Goal: Task Accomplishment & Management: Understand process/instructions

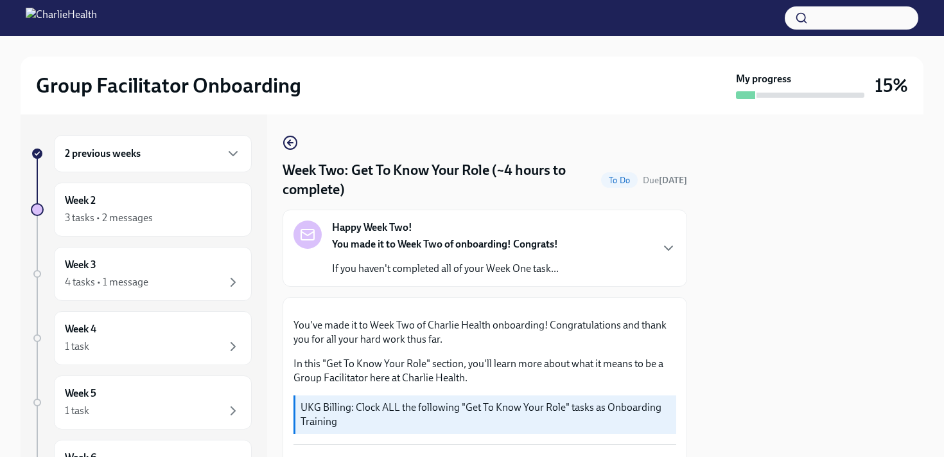
click at [177, 156] on div "2 previous weeks" at bounding box center [153, 153] width 176 height 15
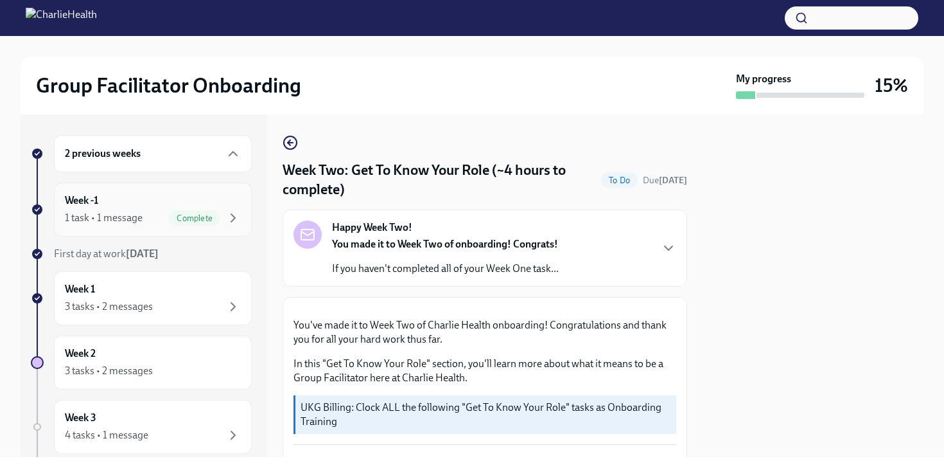
click at [154, 207] on div "Week -1 1 task • 1 message Complete" at bounding box center [153, 209] width 176 height 32
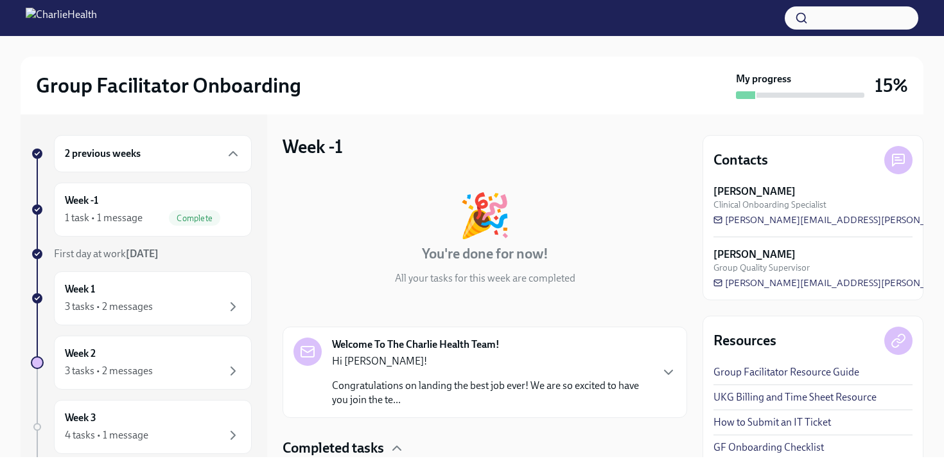
scroll to position [94, 0]
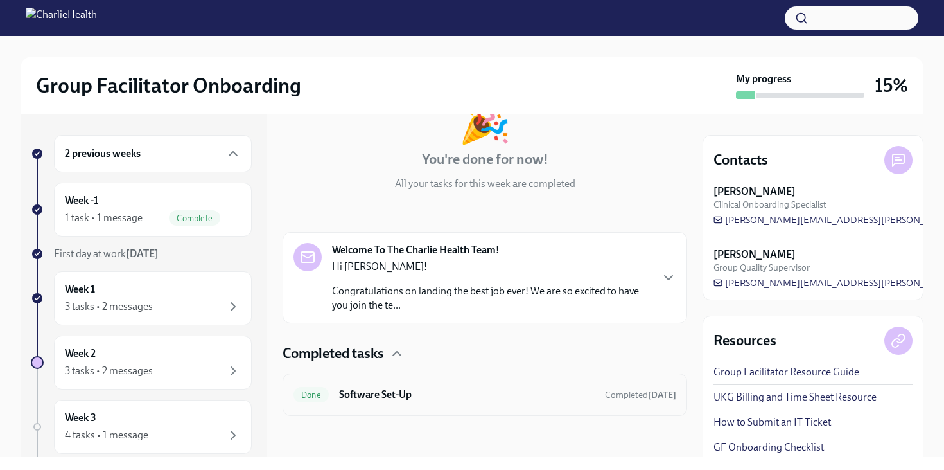
click at [385, 396] on h6 "Software Set-Up" at bounding box center [467, 394] width 256 height 14
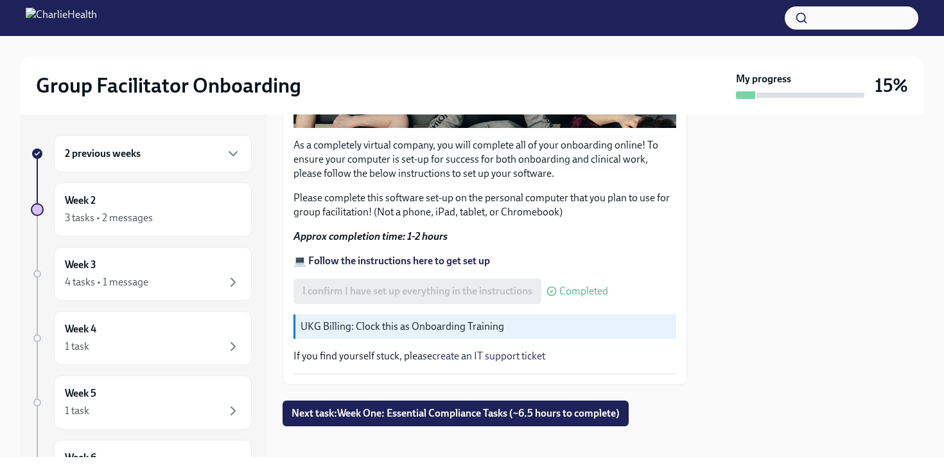
scroll to position [412, 0]
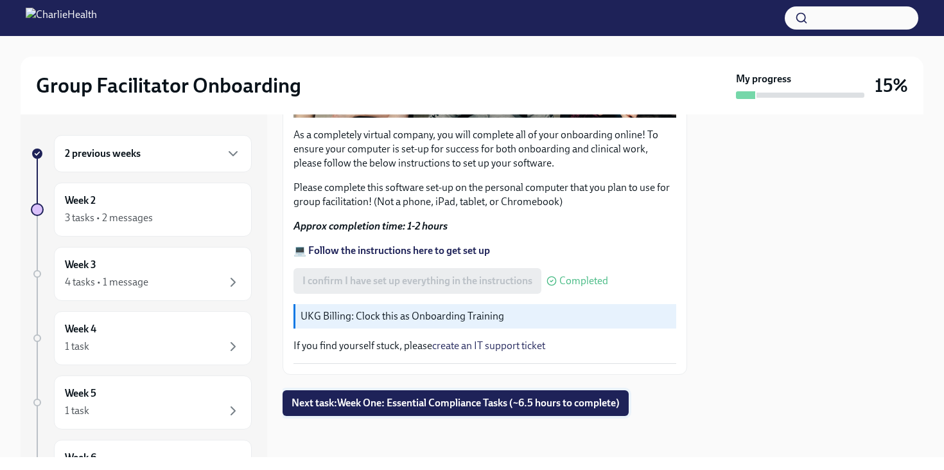
click at [402, 408] on span "Next task : Week One: Essential Compliance Tasks (~6.5 hours to complete)" at bounding box center [456, 402] width 328 height 13
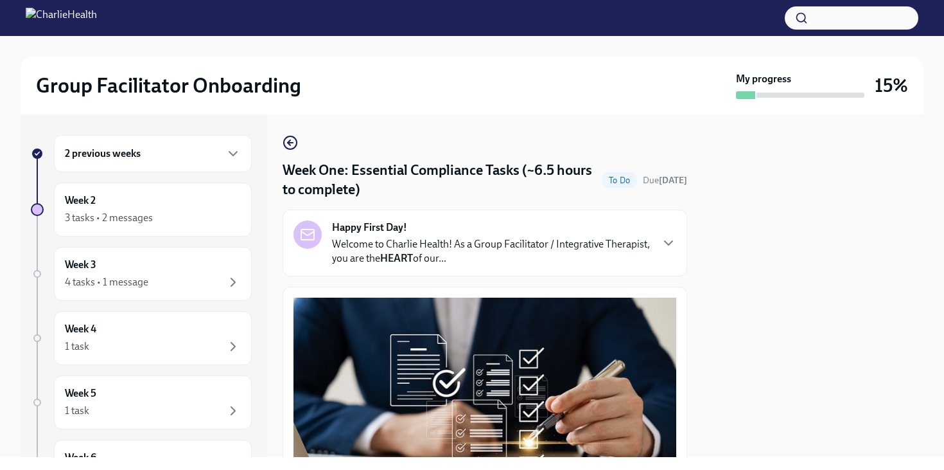
click at [388, 234] on strong "Happy First Day!" at bounding box center [369, 227] width 75 height 14
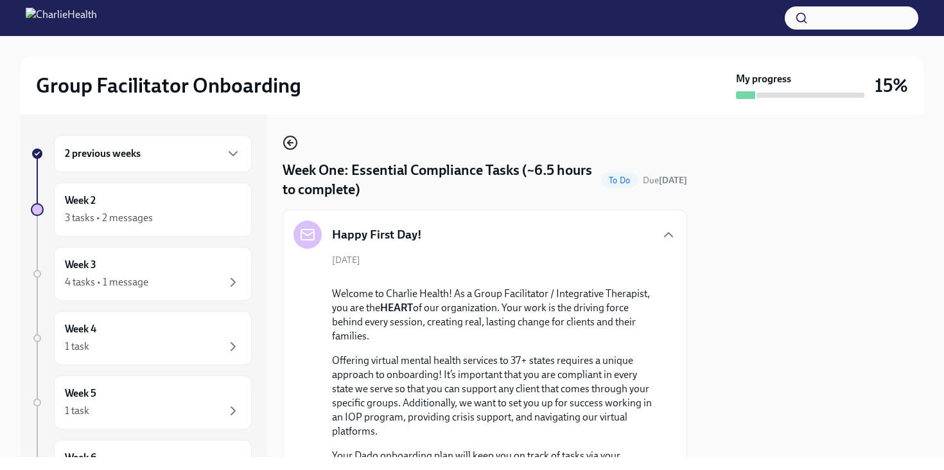
click at [293, 139] on icon "button" at bounding box center [290, 142] width 15 height 15
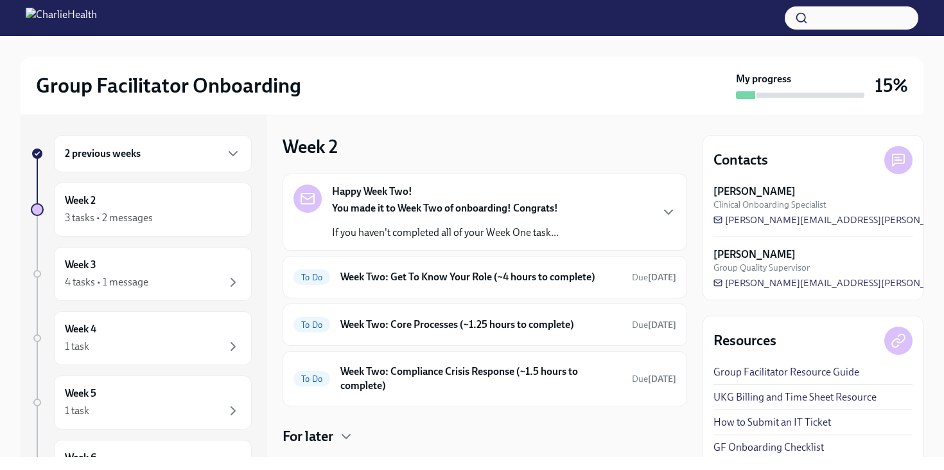
click at [165, 160] on div "2 previous weeks" at bounding box center [153, 153] width 176 height 15
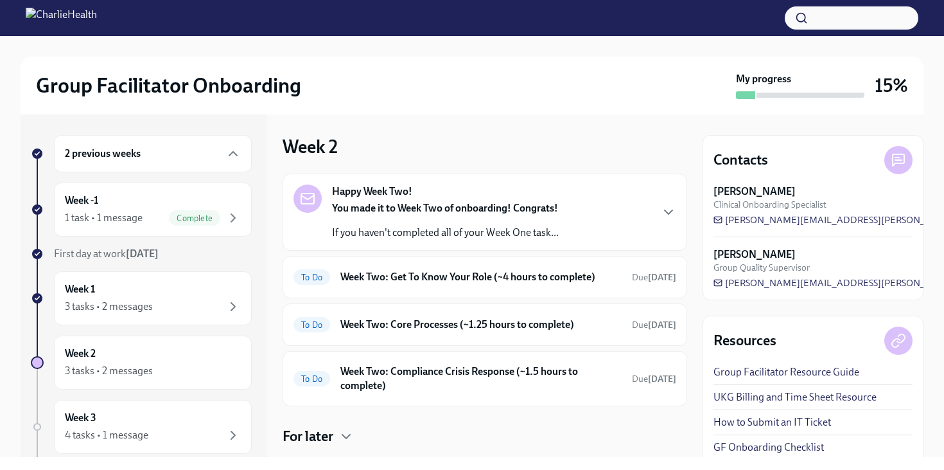
click at [178, 159] on div "2 previous weeks" at bounding box center [153, 153] width 176 height 15
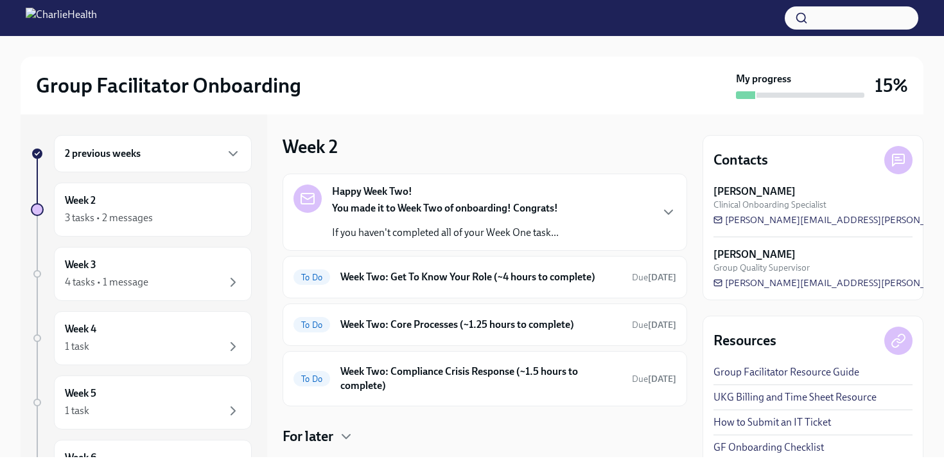
click at [182, 159] on div "2 previous weeks" at bounding box center [153, 153] width 176 height 15
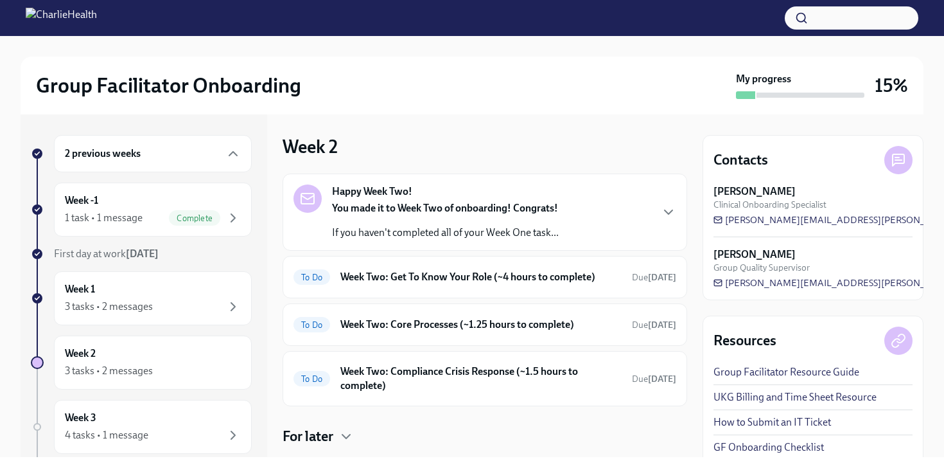
scroll to position [30, 0]
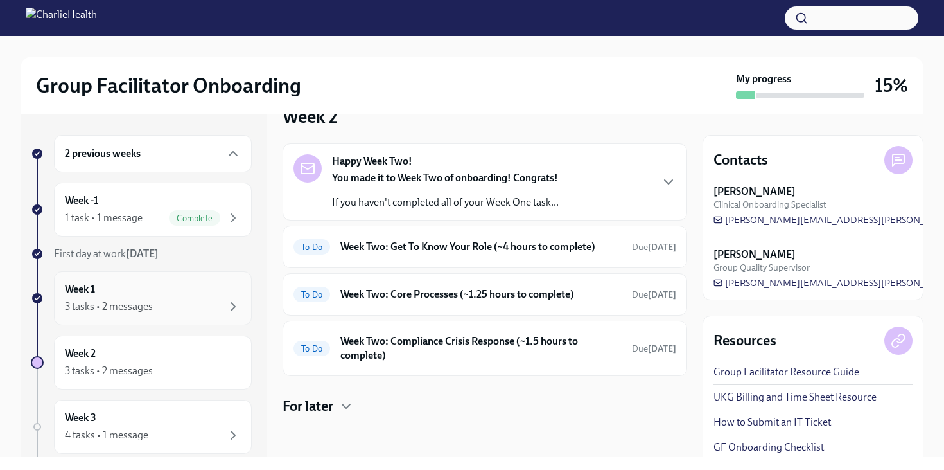
click at [201, 299] on div "3 tasks • 2 messages" at bounding box center [153, 306] width 176 height 15
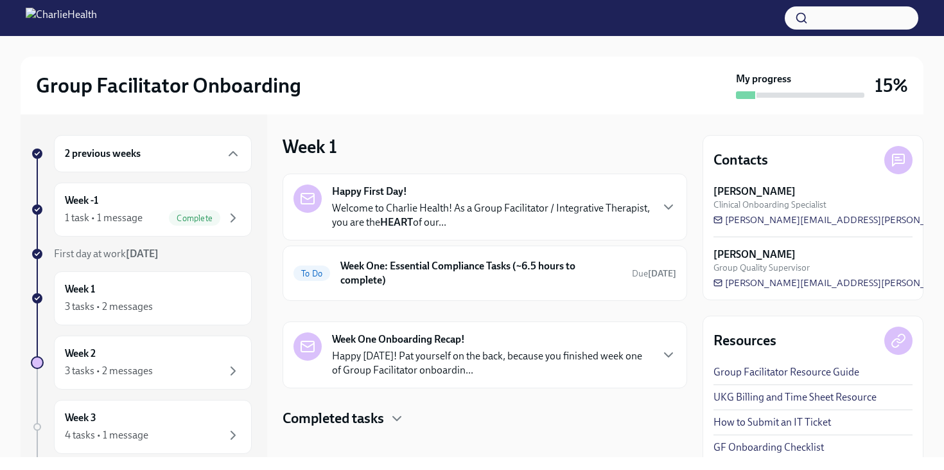
click at [430, 211] on p "Welcome to Charlie Health! As a Group Facilitator / Integrative Therapist, you …" at bounding box center [491, 215] width 319 height 28
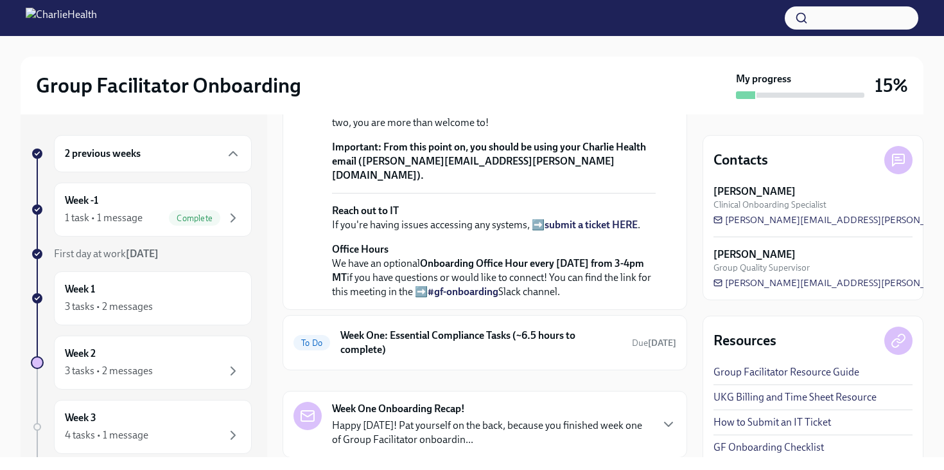
scroll to position [380, 0]
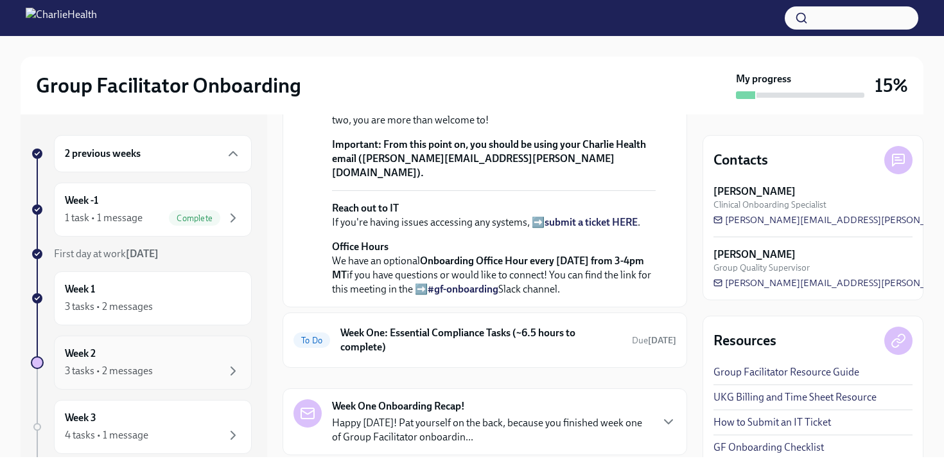
click at [154, 354] on div "Week 2 3 tasks • 2 messages" at bounding box center [153, 362] width 176 height 32
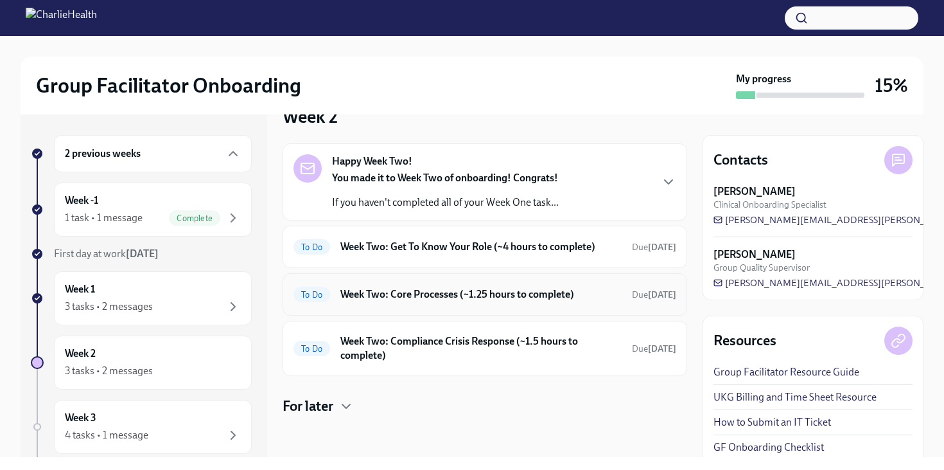
click at [446, 288] on h6 "Week Two: Core Processes (~1.25 hours to complete)" at bounding box center [481, 294] width 281 height 14
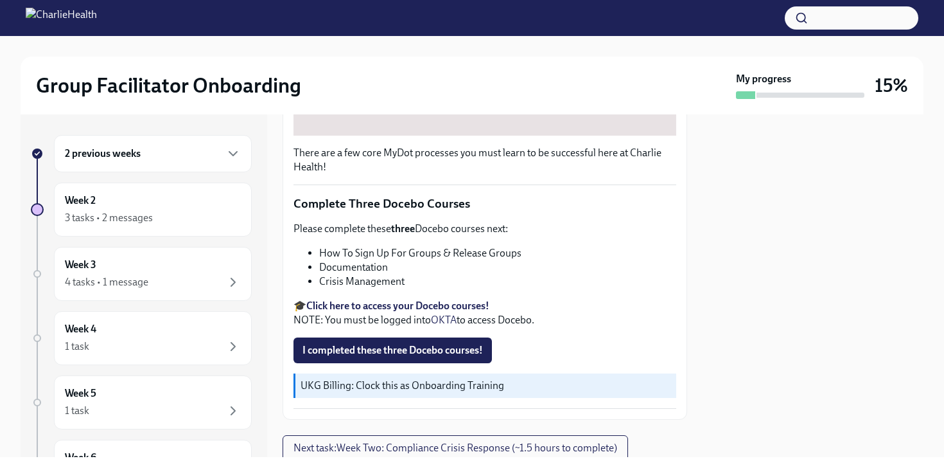
scroll to position [427, 0]
click at [341, 348] on span "I completed these three Docebo courses!" at bounding box center [393, 350] width 181 height 13
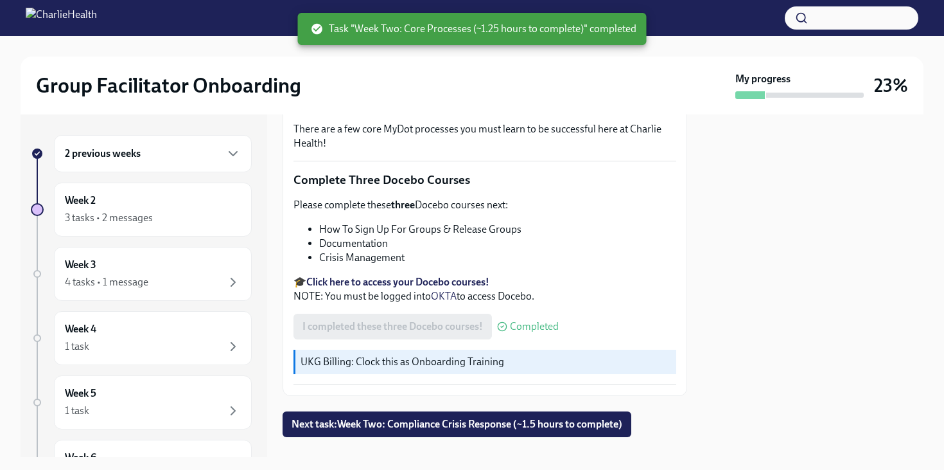
scroll to position [473, 0]
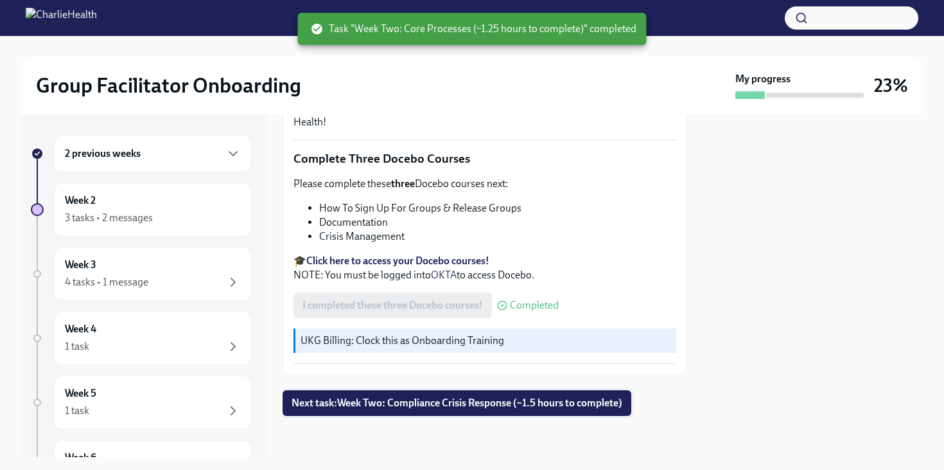
click at [423, 400] on span "Next task : Week Two: Compliance Crisis Response (~1.5 hours to complete)" at bounding box center [457, 402] width 331 height 13
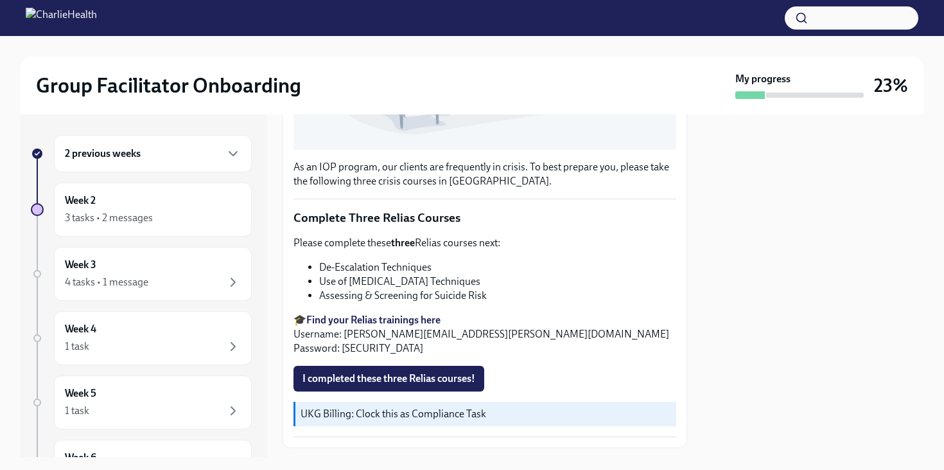
scroll to position [421, 0]
